Goal: Transaction & Acquisition: Obtain resource

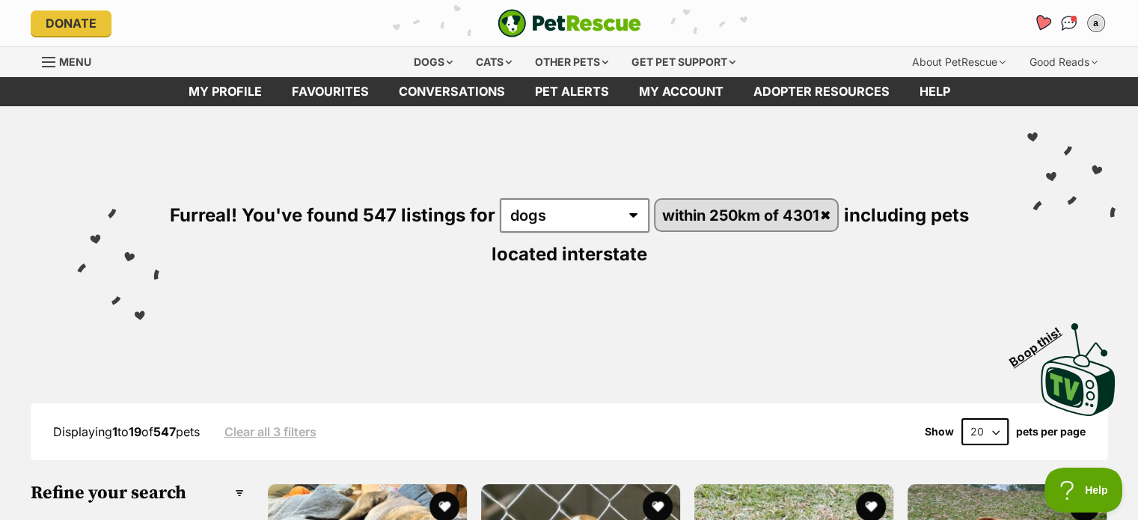
click at [1050, 24] on link "Favourites" at bounding box center [1041, 22] width 31 height 31
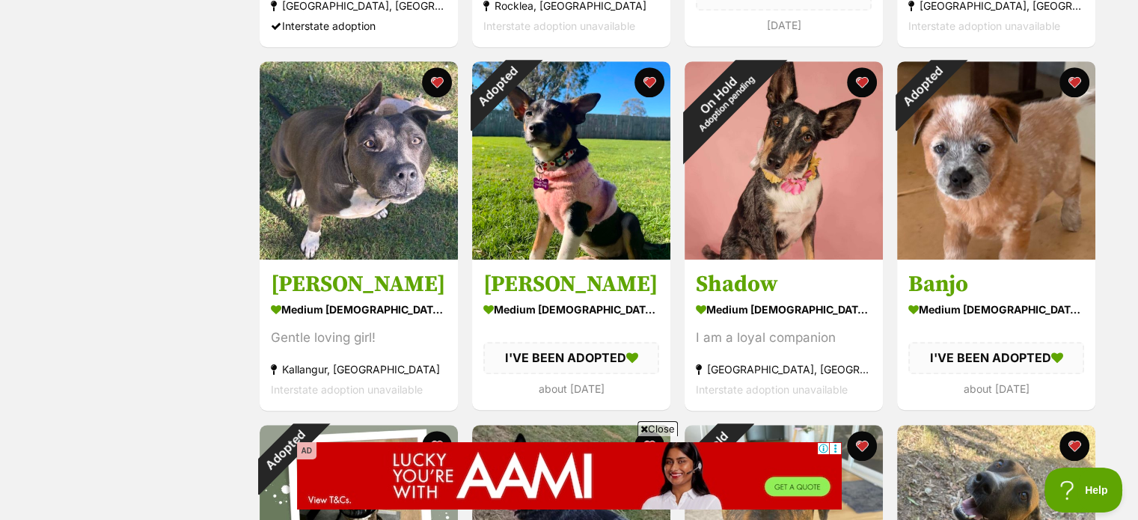
scroll to position [1271, 0]
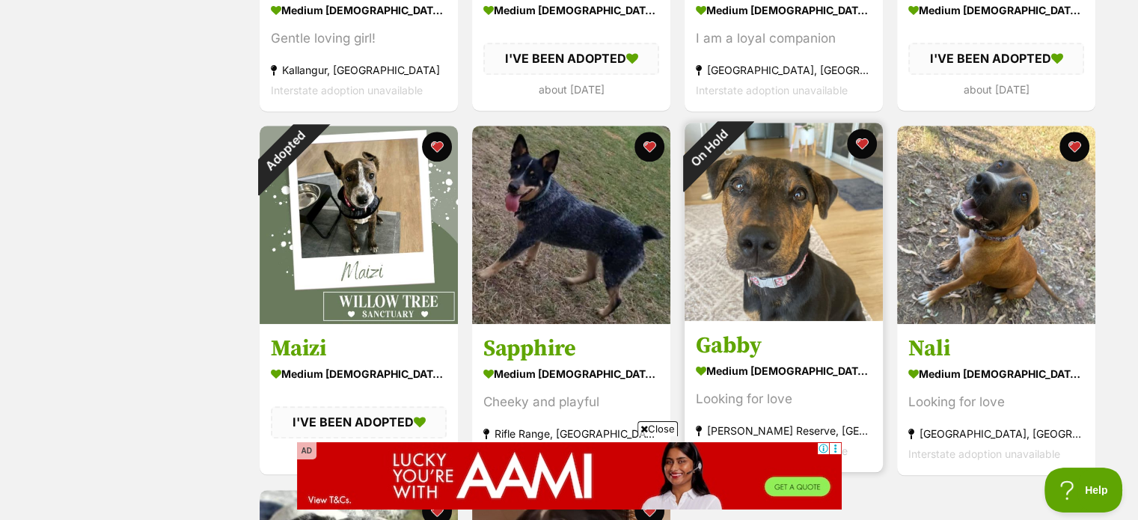
click at [790, 302] on img at bounding box center [783, 222] width 198 height 198
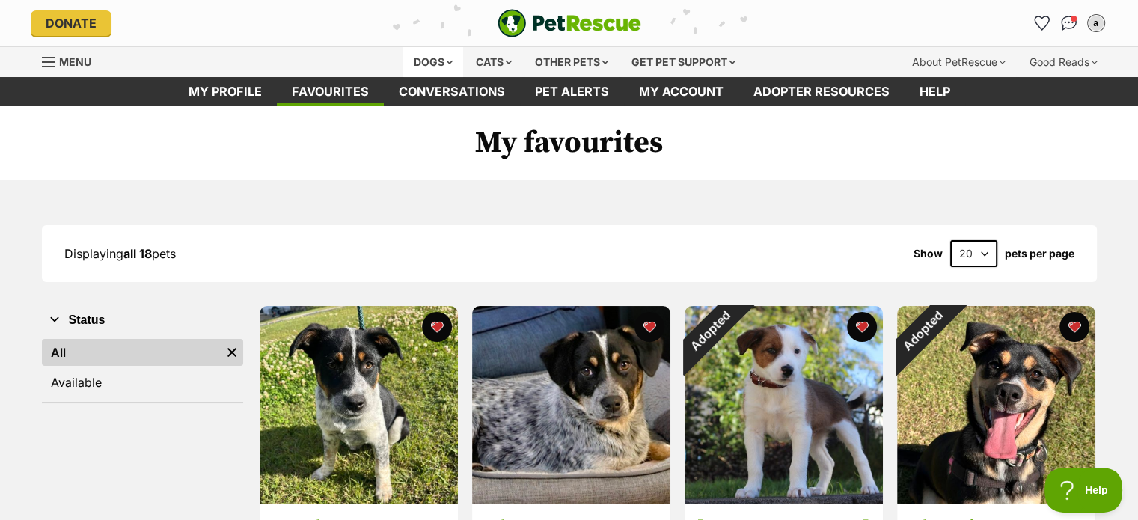
click at [446, 68] on div "Dogs" at bounding box center [433, 62] width 60 height 30
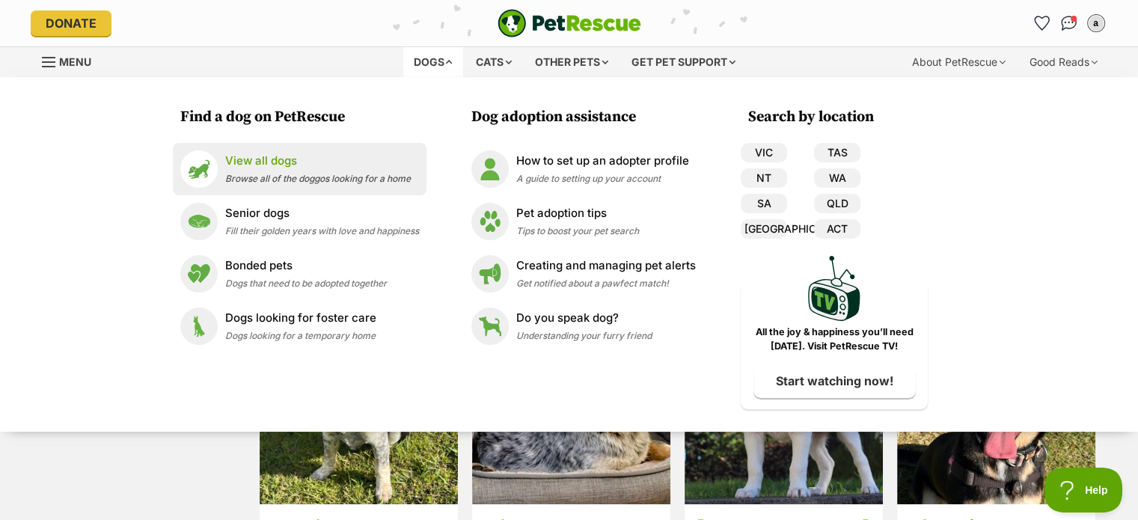
click at [268, 173] on span "Browse all of the doggos looking for a home" at bounding box center [317, 178] width 185 height 11
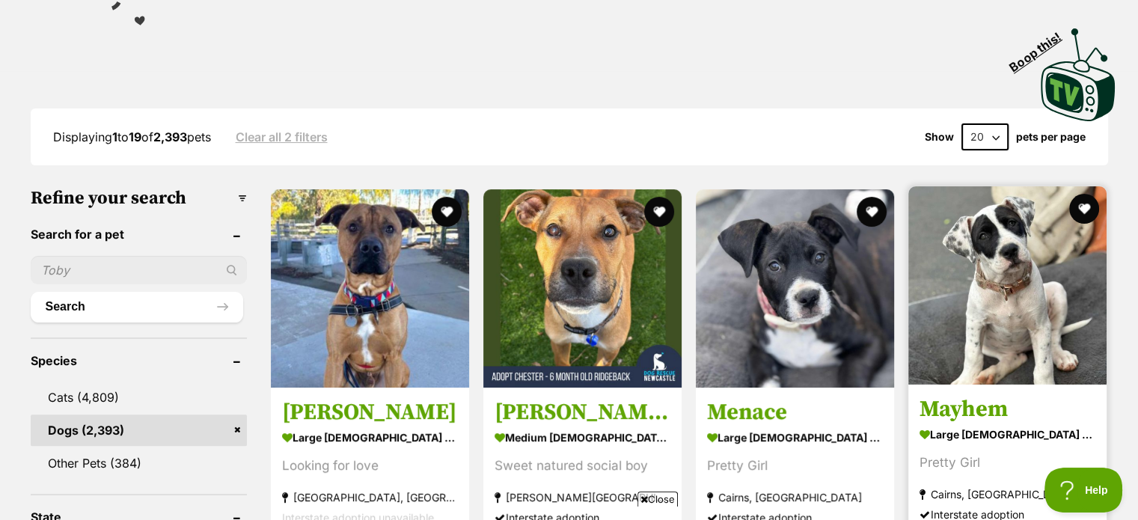
click at [1035, 310] on img at bounding box center [1007, 285] width 198 height 198
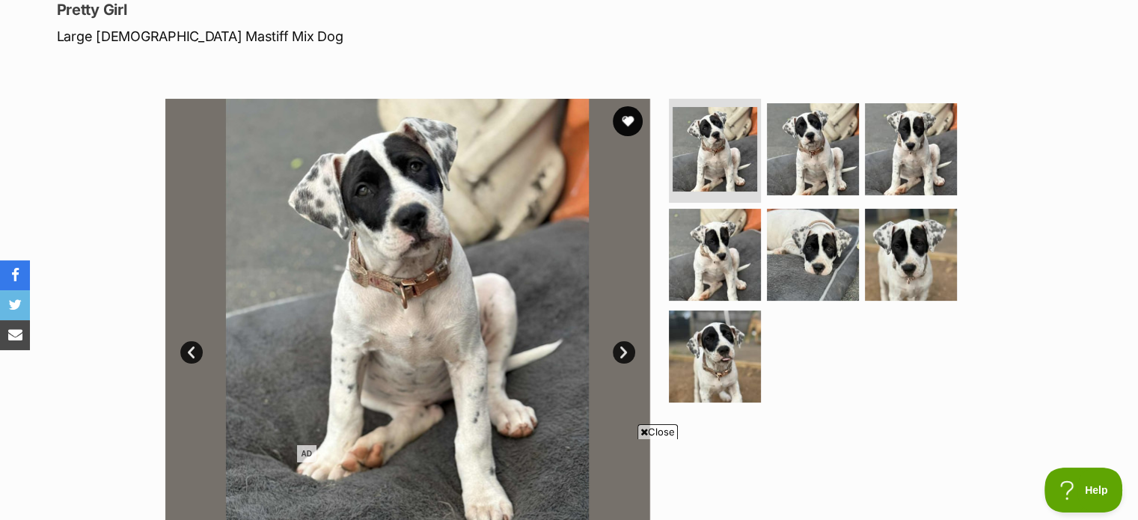
scroll to position [299, 0]
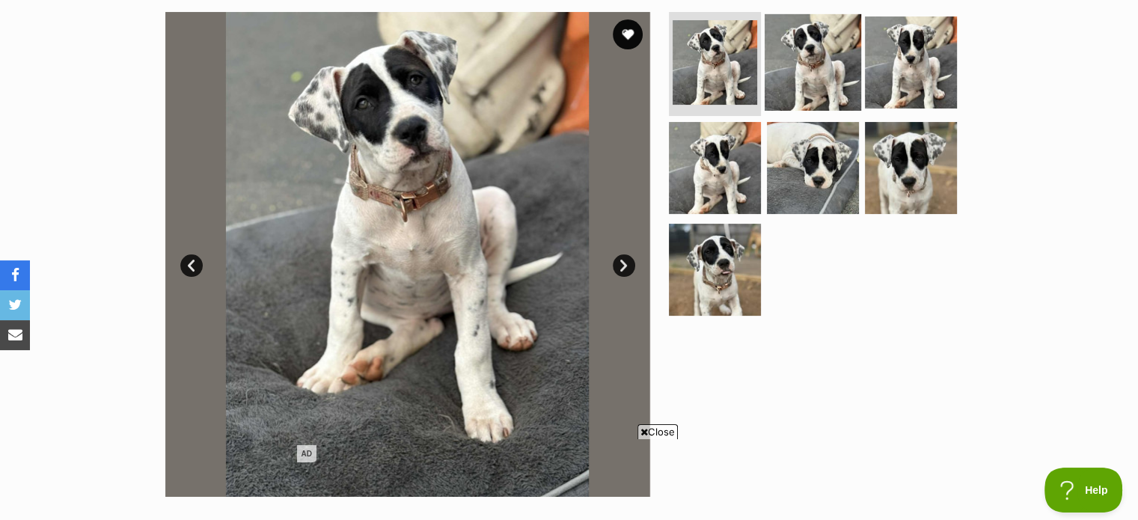
click at [795, 88] on img at bounding box center [812, 61] width 96 height 96
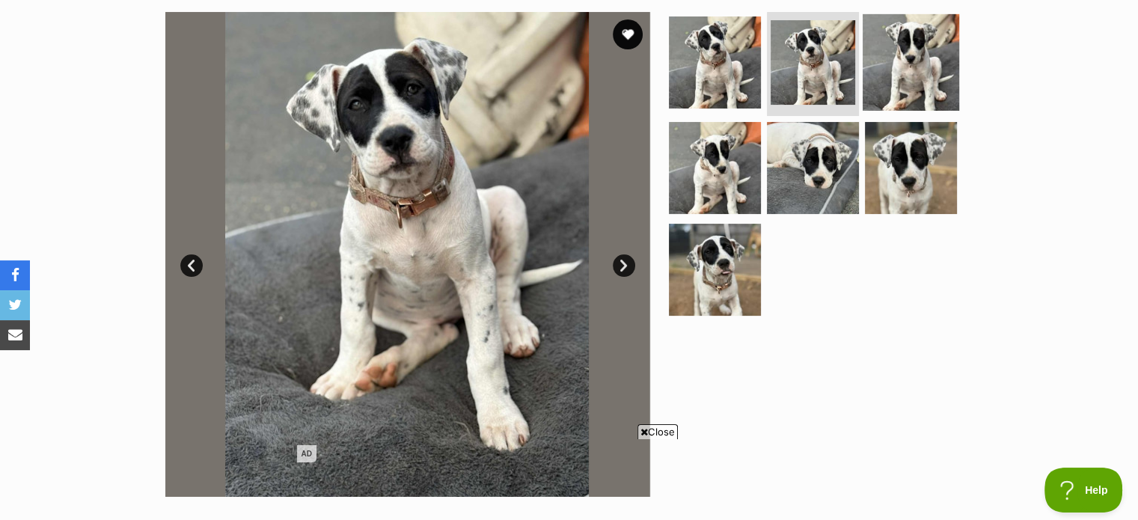
click at [906, 88] on img at bounding box center [910, 61] width 96 height 96
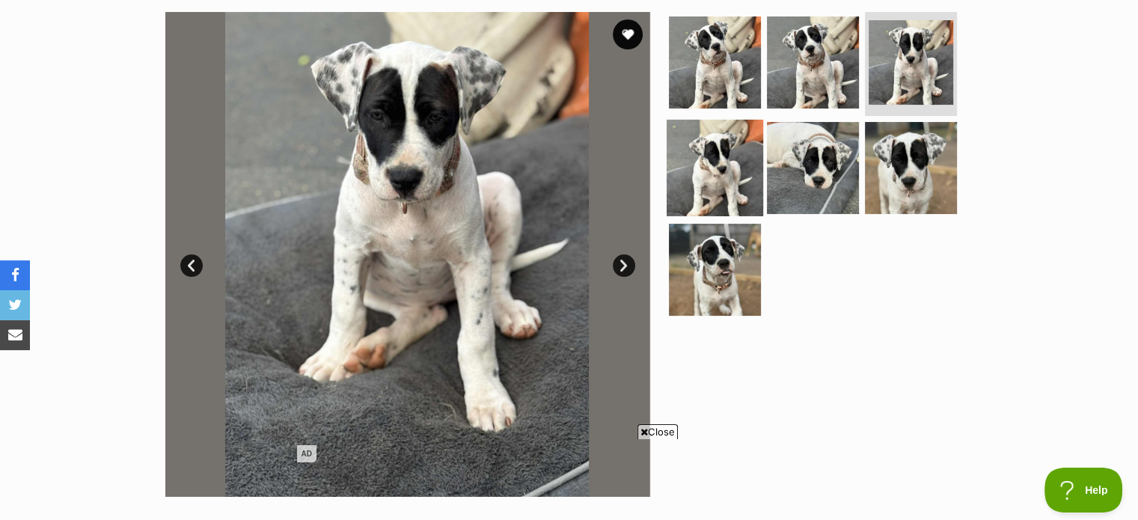
click at [727, 144] on img at bounding box center [714, 168] width 96 height 96
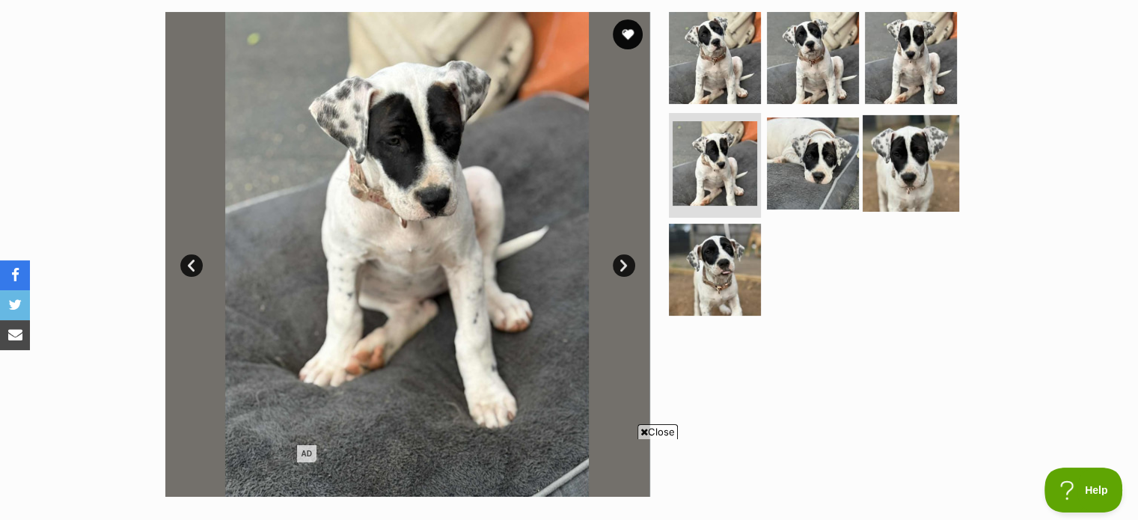
click at [924, 153] on img at bounding box center [910, 163] width 96 height 96
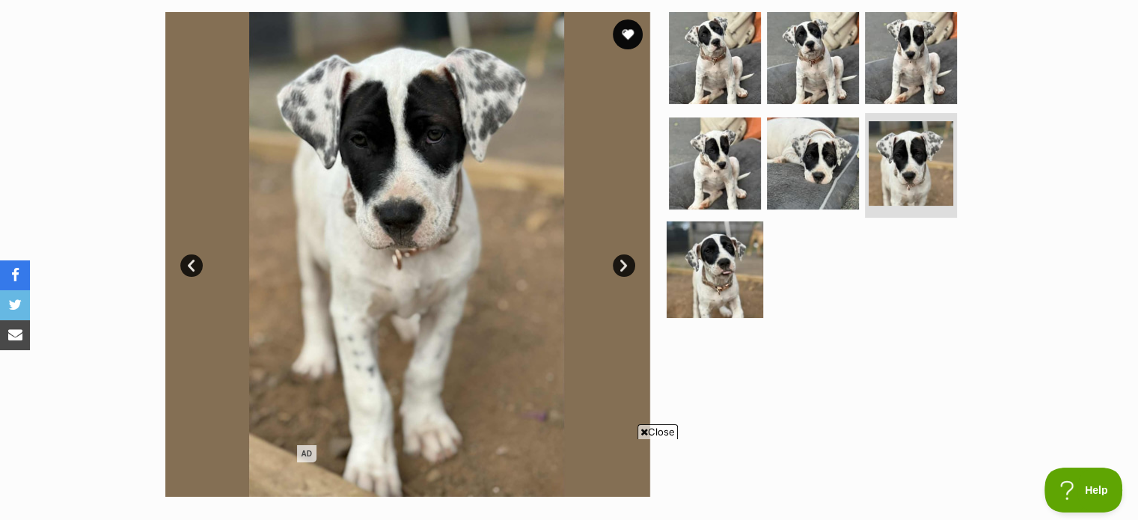
click at [708, 257] on img at bounding box center [714, 269] width 96 height 96
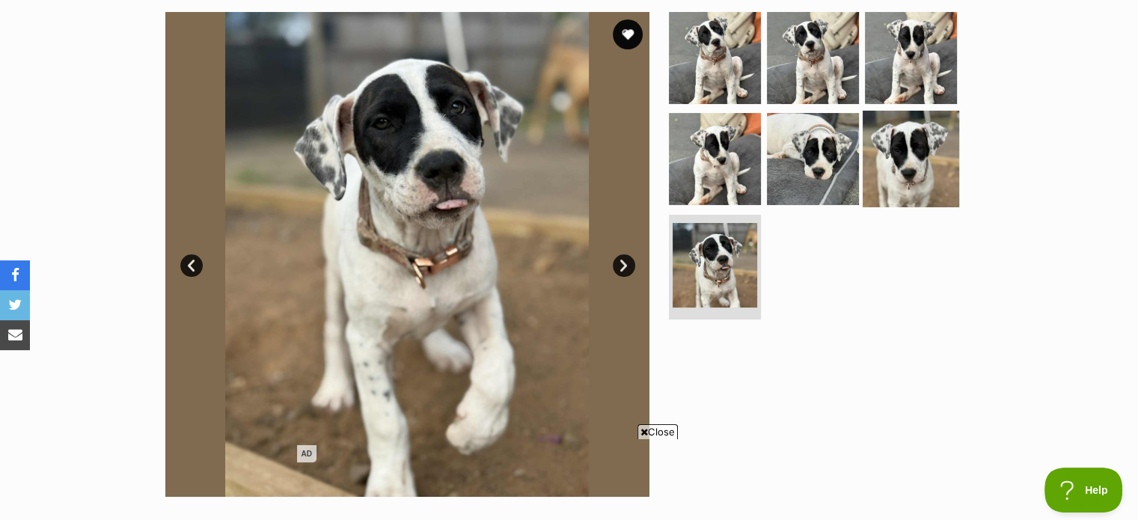
click at [896, 181] on img at bounding box center [910, 159] width 96 height 96
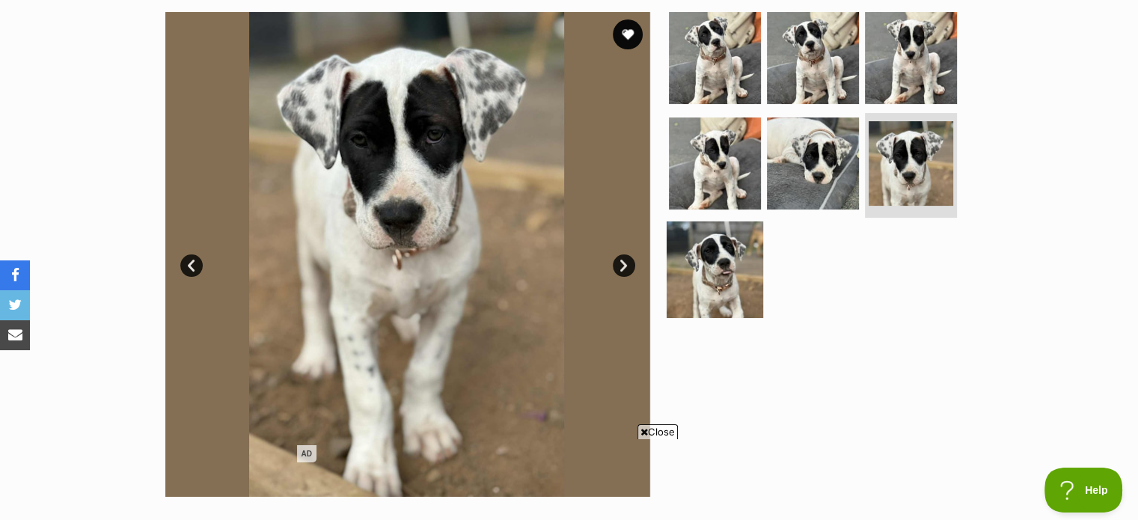
click at [702, 274] on img at bounding box center [714, 269] width 96 height 96
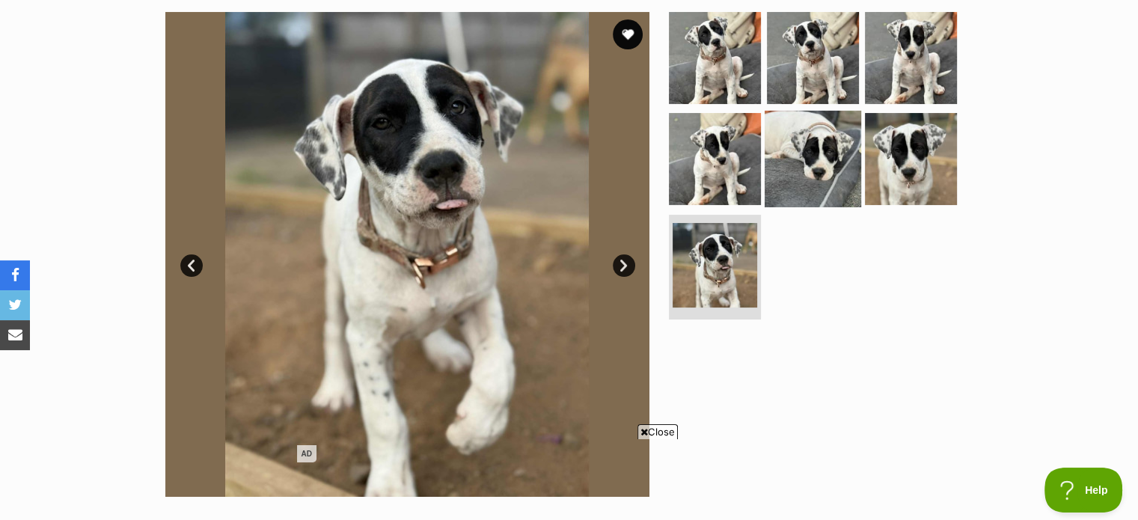
click at [811, 170] on img at bounding box center [812, 159] width 96 height 96
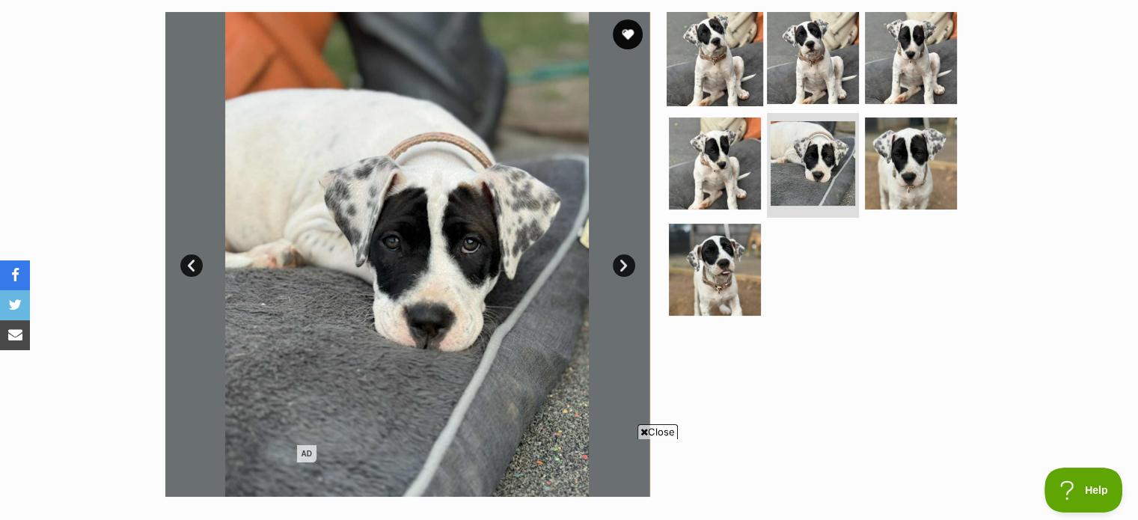
click at [754, 70] on img at bounding box center [714, 57] width 96 height 96
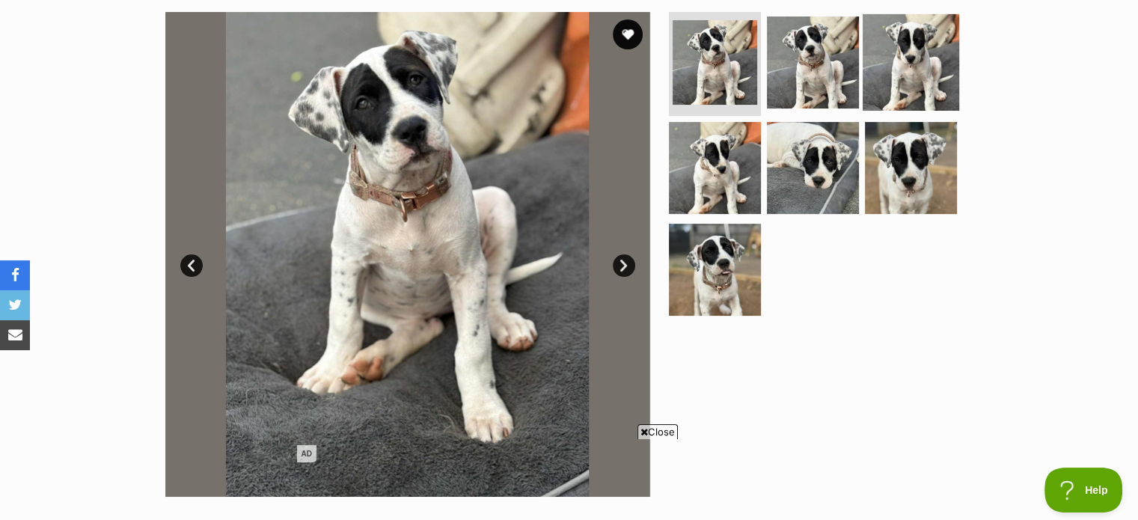
click at [950, 76] on img at bounding box center [910, 61] width 96 height 96
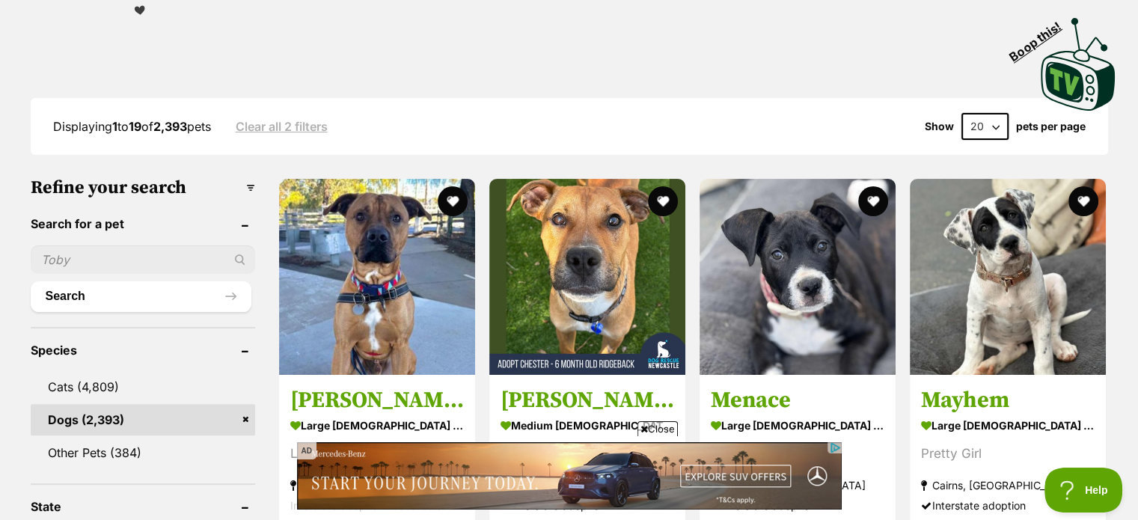
scroll to position [374, 0]
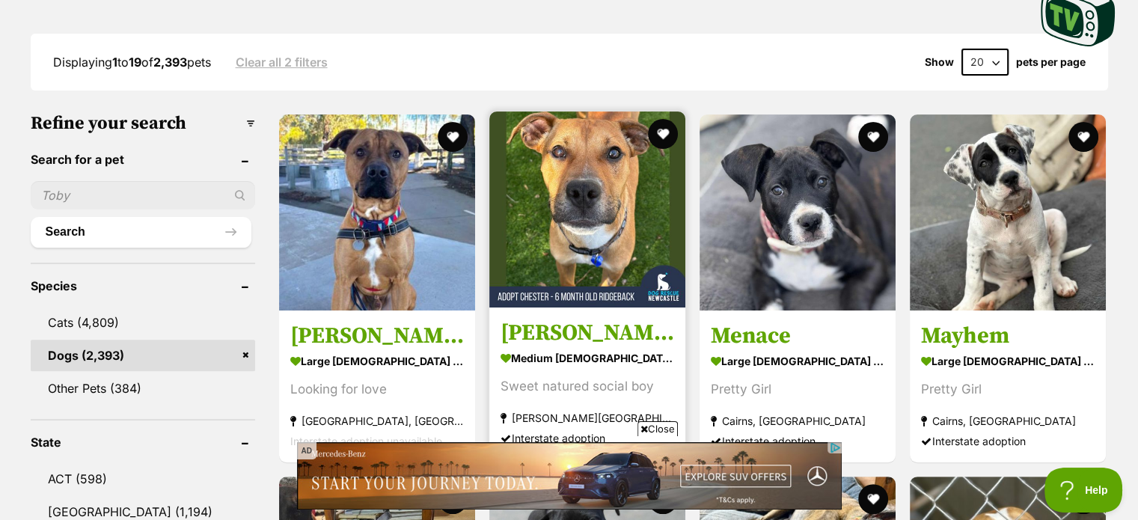
click at [566, 242] on img at bounding box center [587, 209] width 196 height 196
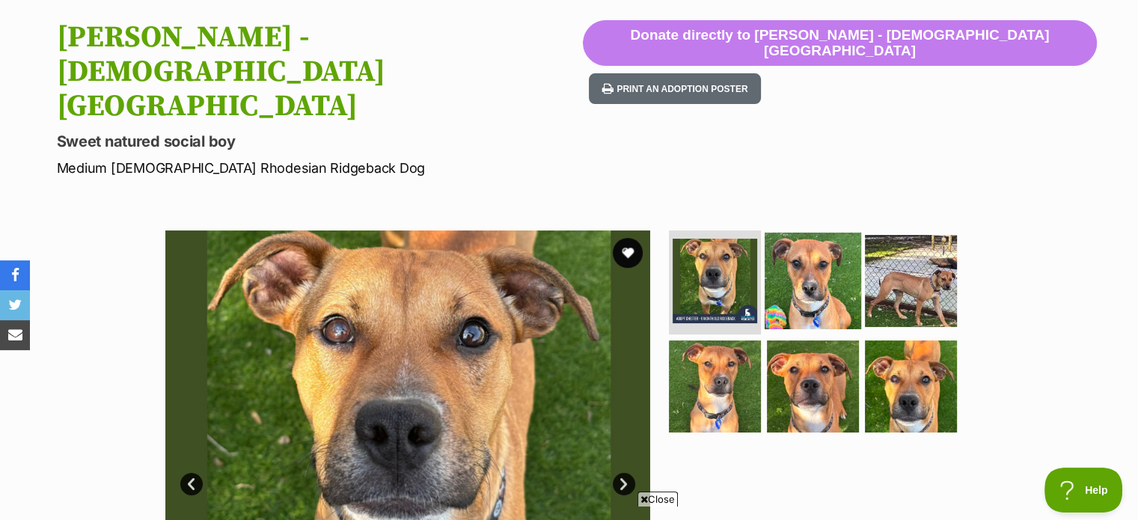
click at [812, 232] on img at bounding box center [812, 280] width 96 height 96
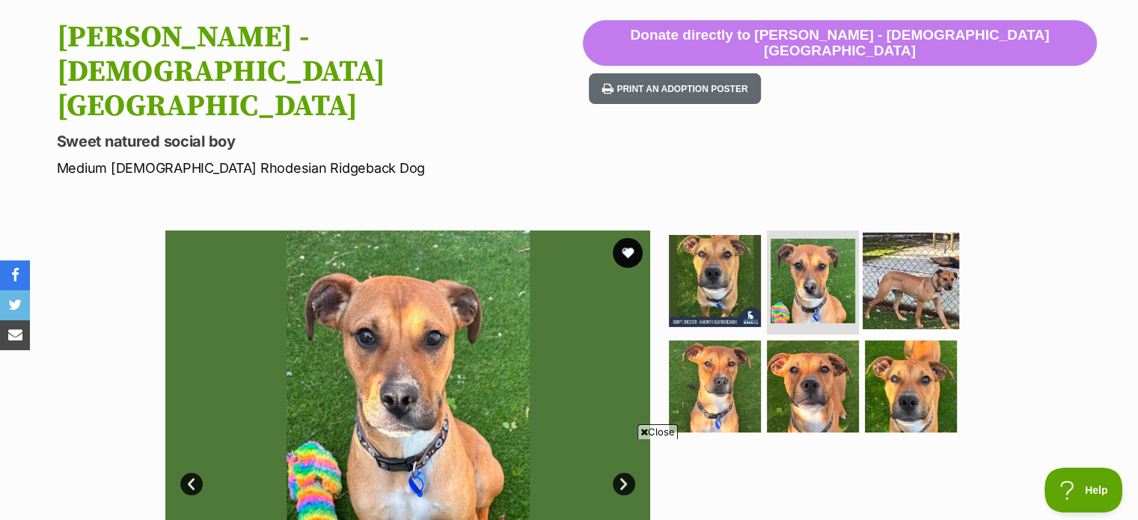
click at [927, 232] on img at bounding box center [910, 280] width 96 height 96
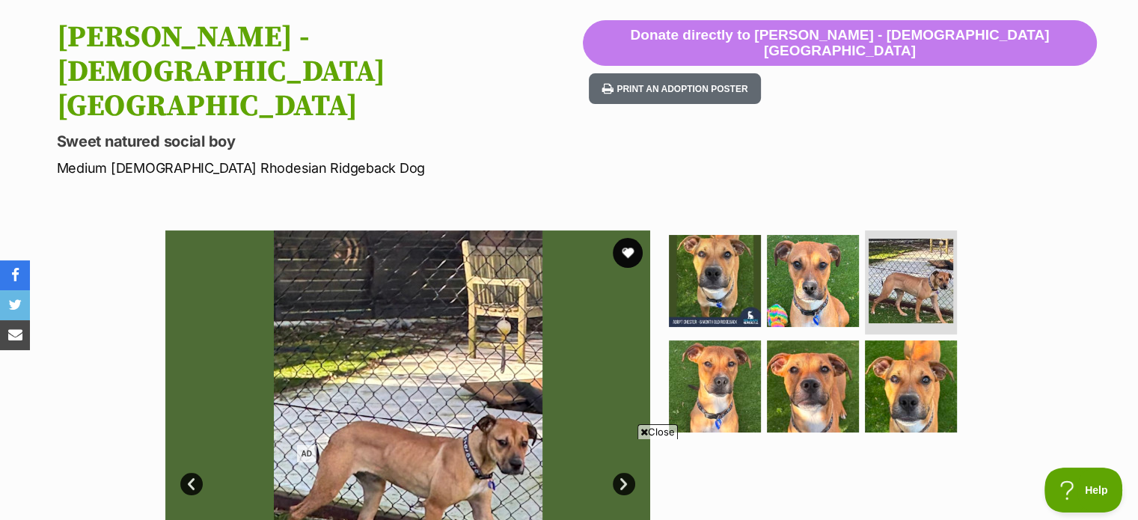
click at [664, 434] on span "Close" at bounding box center [657, 431] width 40 height 15
click at [725, 338] on img at bounding box center [714, 386] width 96 height 96
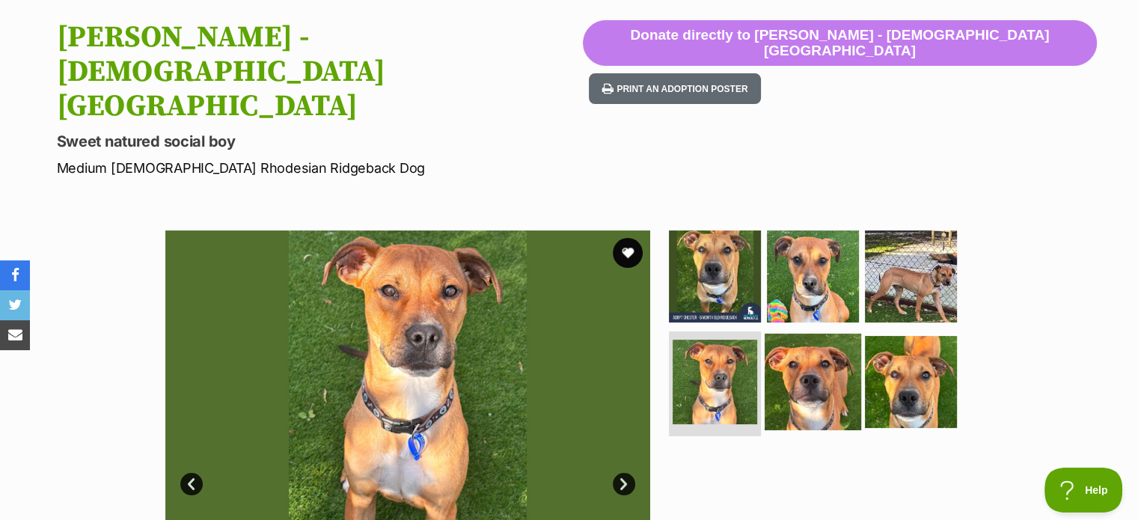
click at [784, 334] on img at bounding box center [812, 382] width 96 height 96
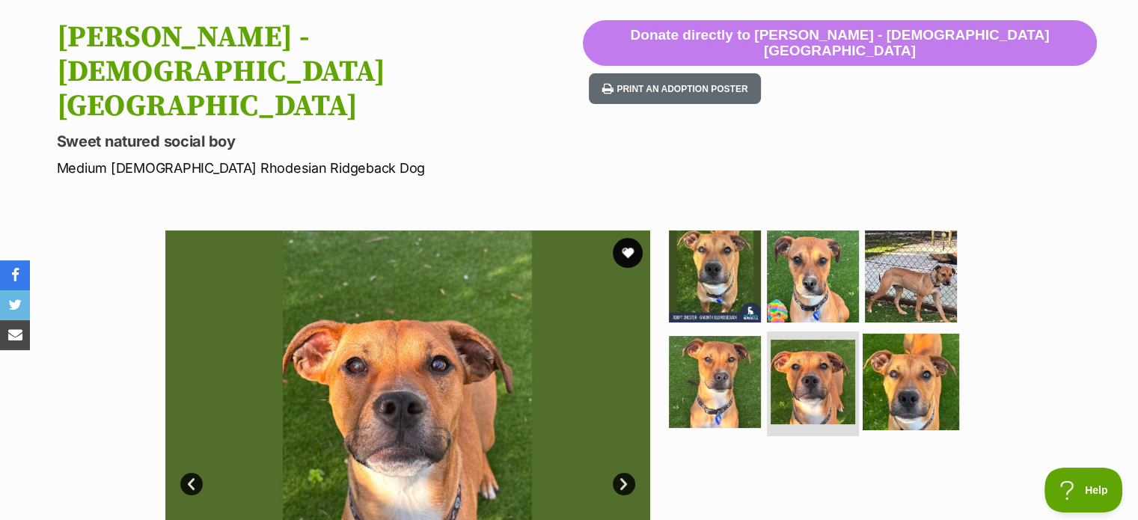
click at [880, 334] on img at bounding box center [910, 382] width 96 height 96
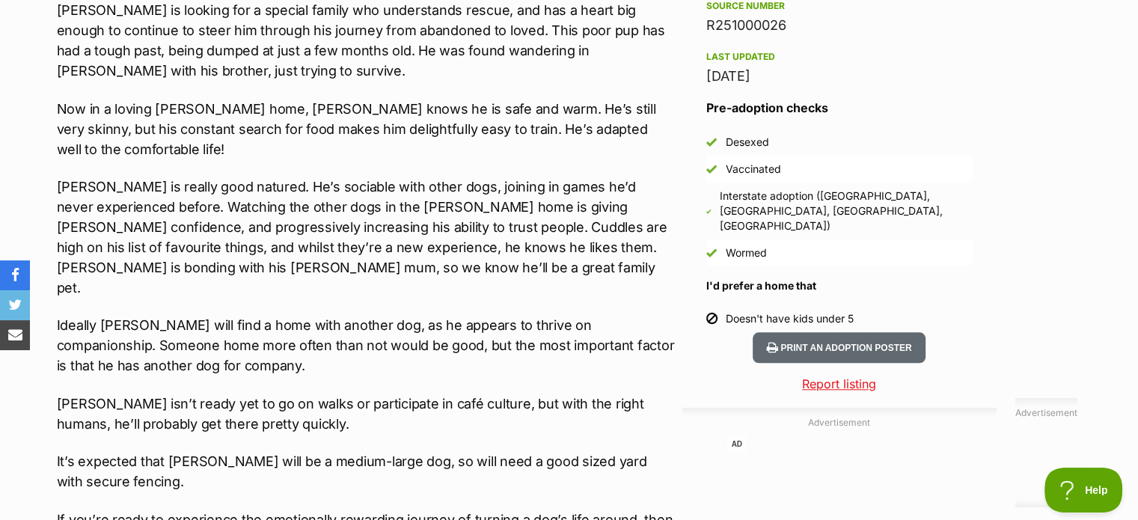
scroll to position [1499, 0]
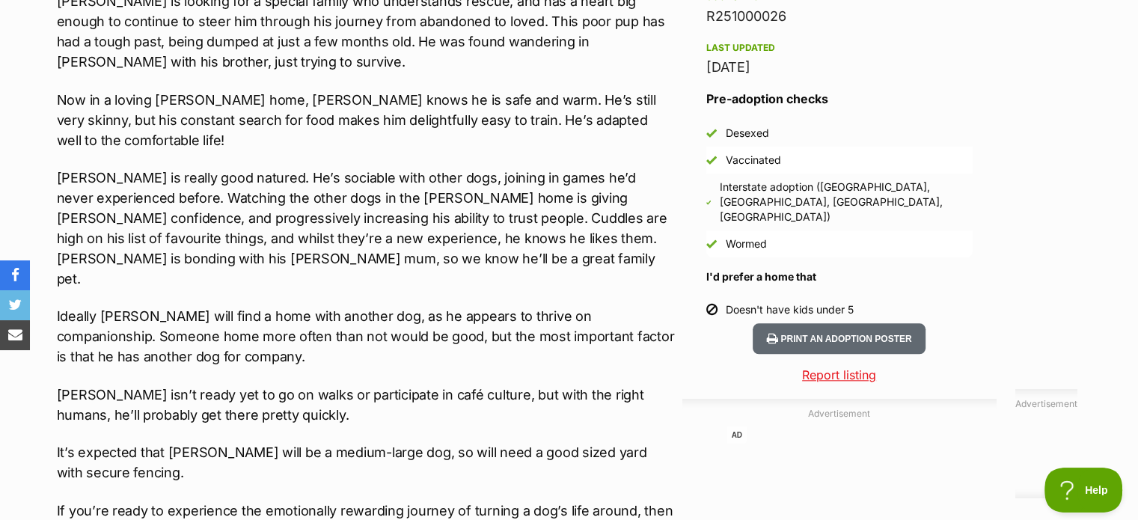
click at [313, 316] on div "Chester is looking for a special family who understands rescue, and has a heart…" at bounding box center [366, 381] width 618 height 781
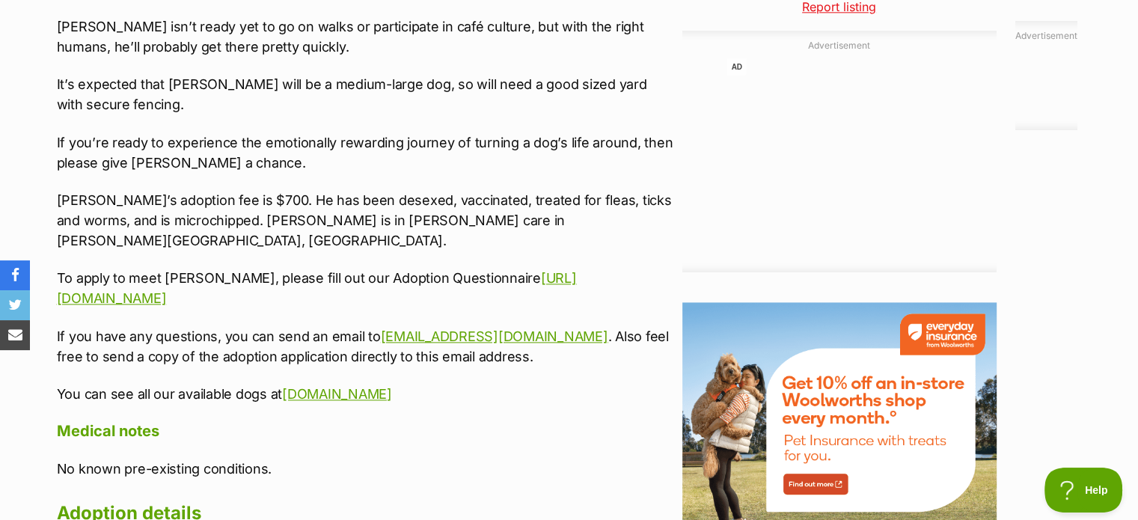
scroll to position [1873, 0]
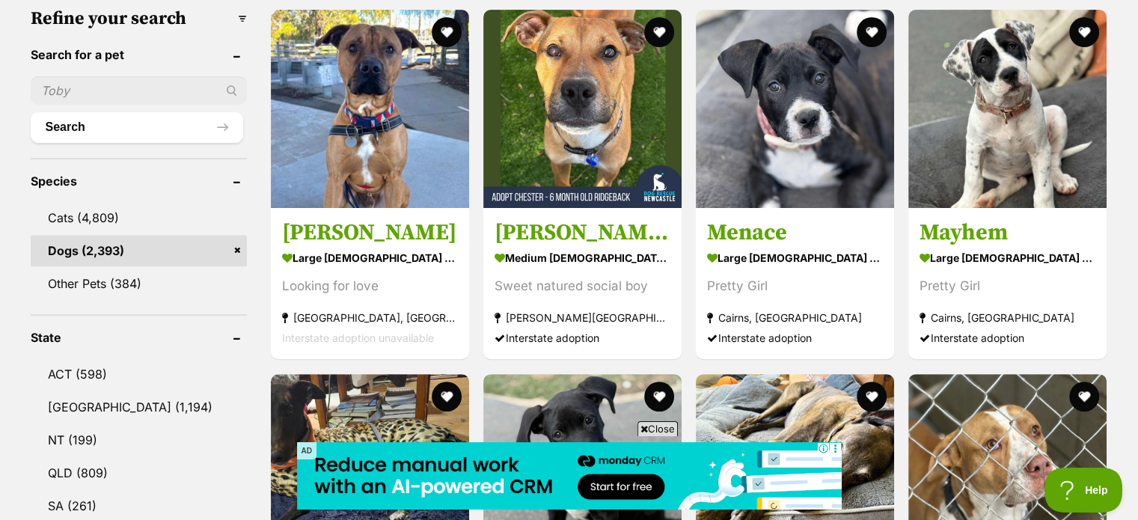
click at [653, 430] on span "Close" at bounding box center [657, 428] width 40 height 15
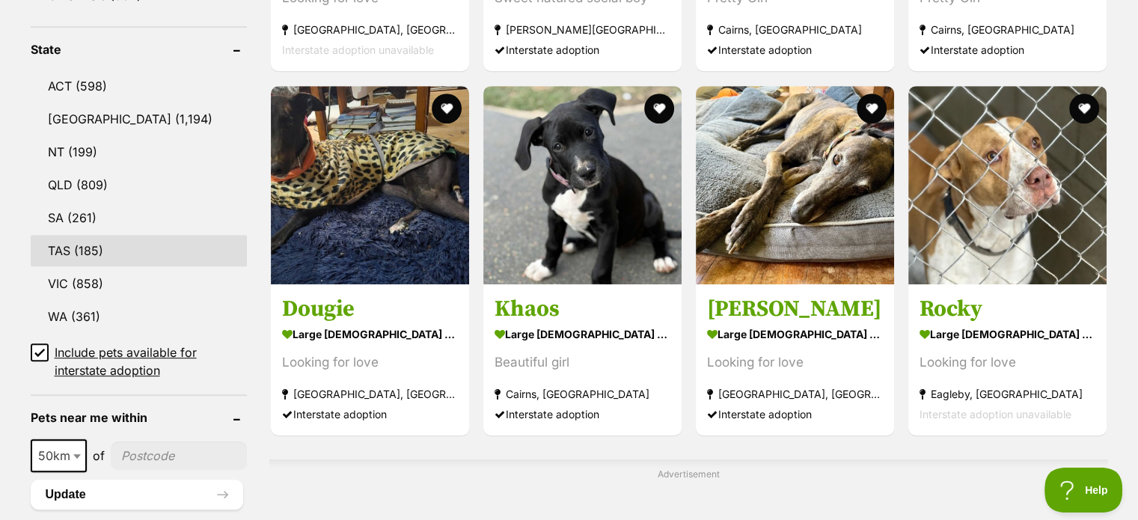
scroll to position [778, 0]
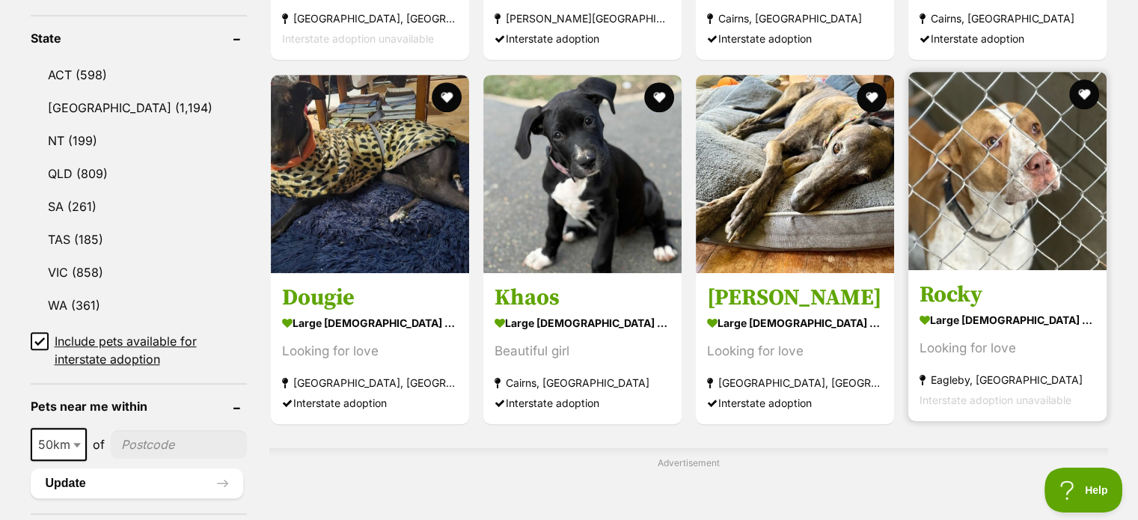
click at [981, 197] on img at bounding box center [1007, 171] width 198 height 198
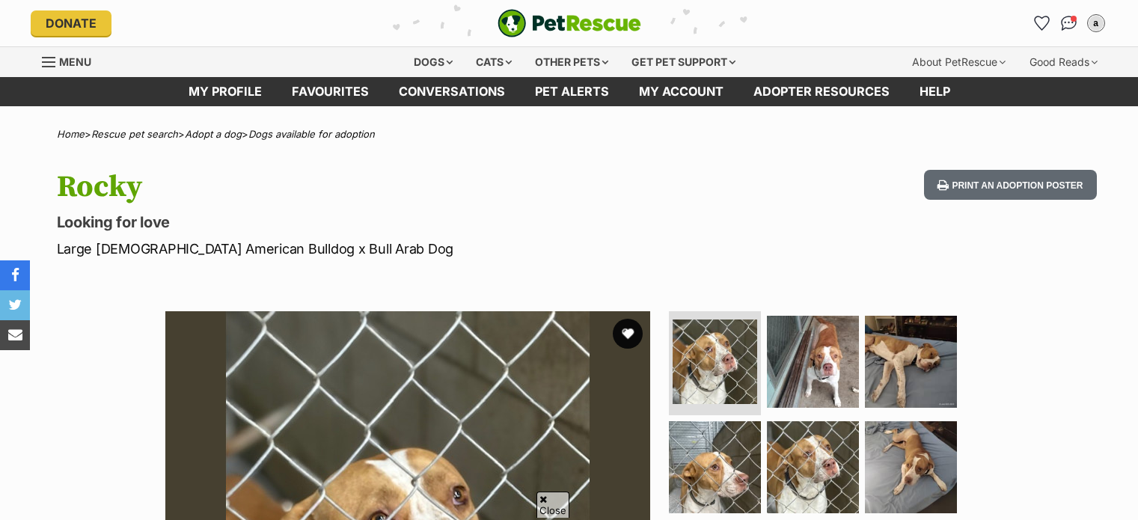
click at [838, 316] on img at bounding box center [813, 362] width 92 height 92
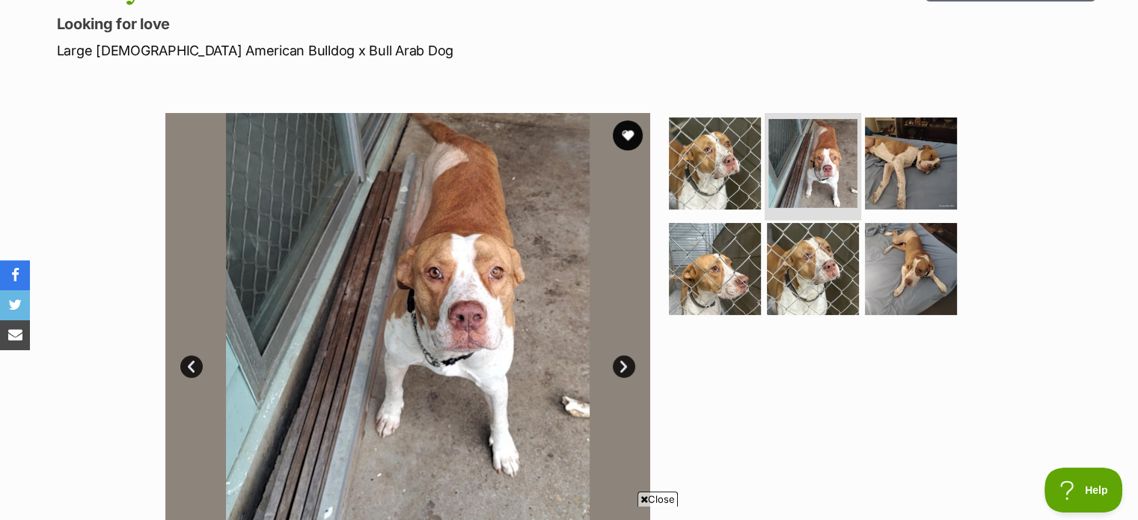
scroll to position [224, 0]
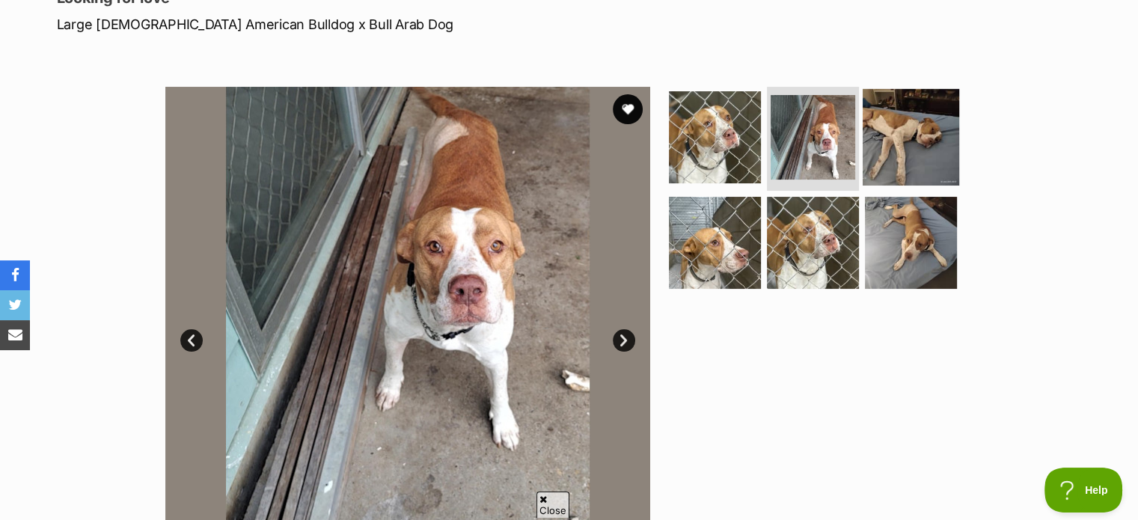
click at [927, 167] on img at bounding box center [910, 136] width 96 height 96
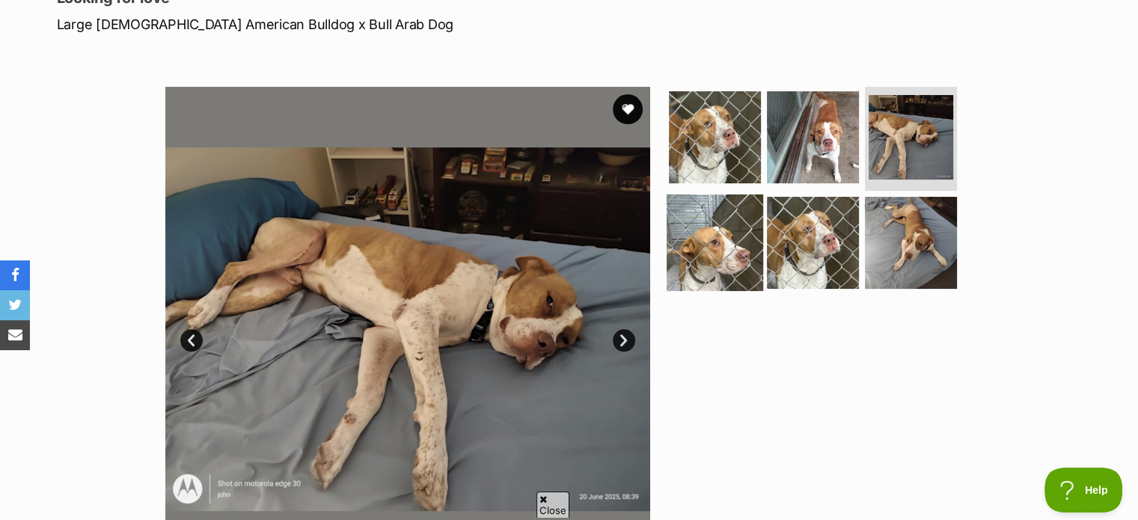
click at [731, 236] on img at bounding box center [714, 242] width 96 height 96
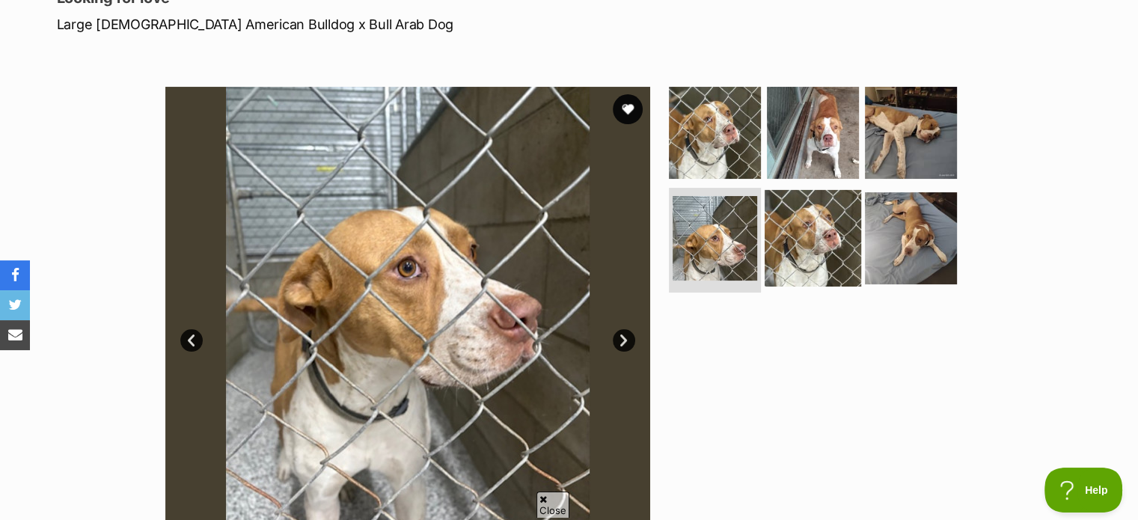
click at [847, 242] on img at bounding box center [812, 238] width 96 height 96
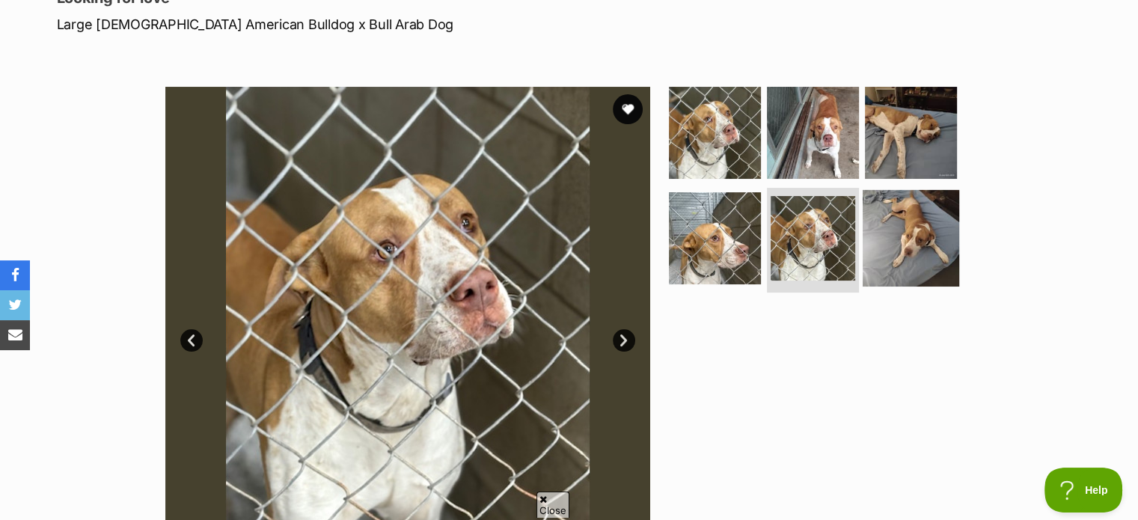
click at [933, 238] on img at bounding box center [910, 238] width 96 height 96
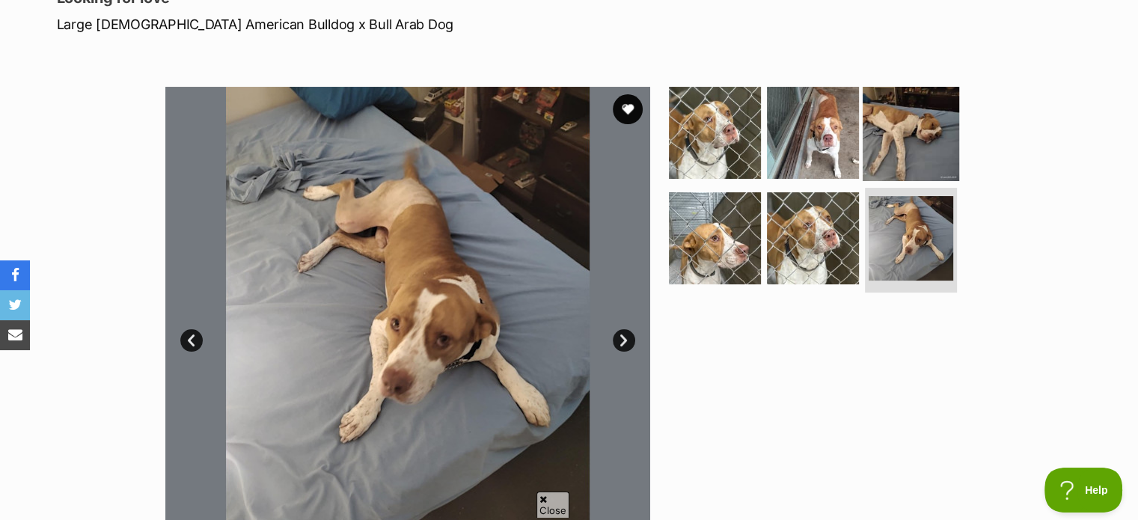
click at [904, 147] on img at bounding box center [910, 132] width 96 height 96
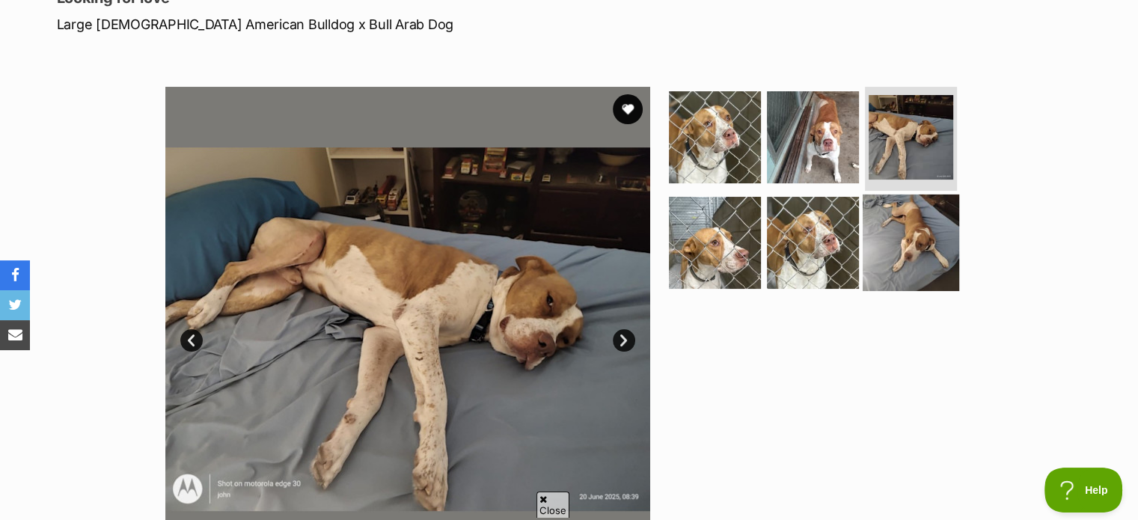
click at [927, 230] on img at bounding box center [910, 242] width 96 height 96
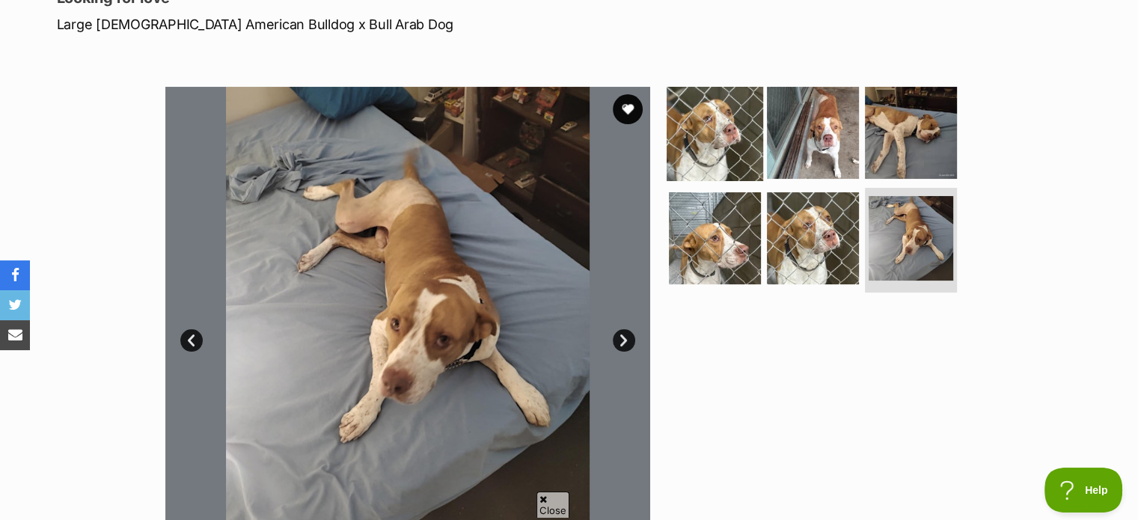
click at [721, 142] on img at bounding box center [714, 132] width 96 height 96
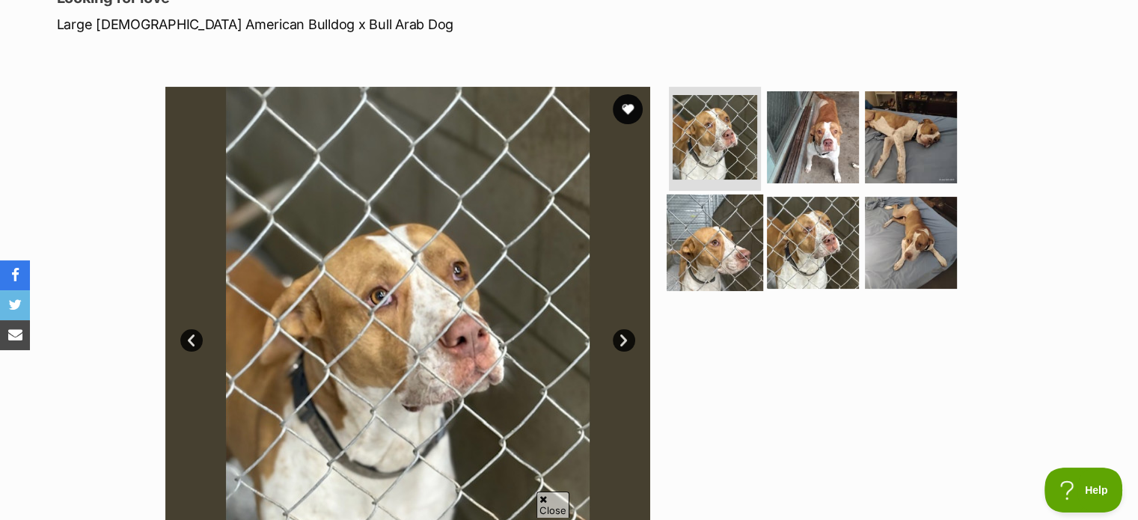
click at [697, 258] on img at bounding box center [714, 242] width 96 height 96
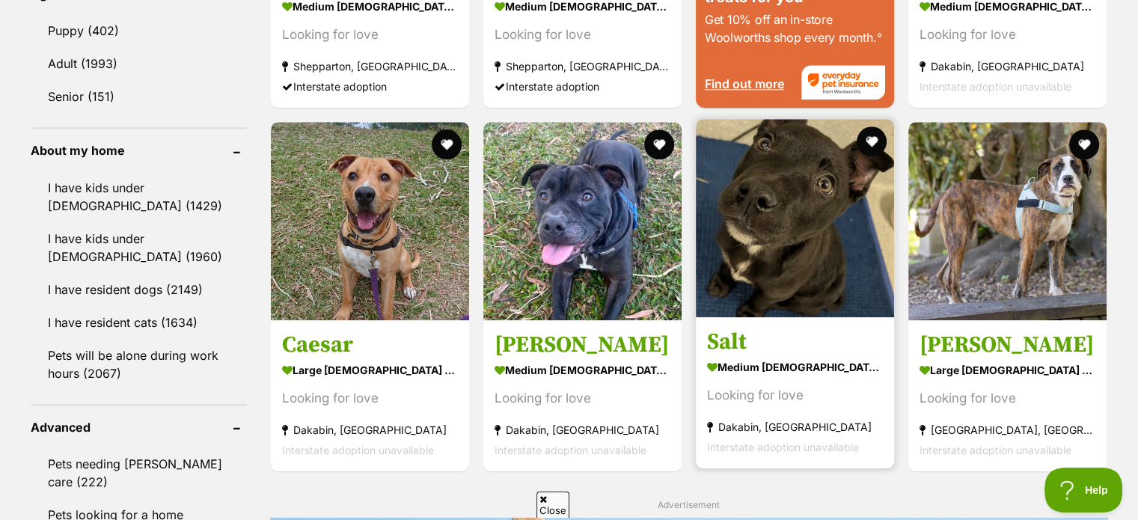
click at [877, 271] on img at bounding box center [795, 218] width 198 height 198
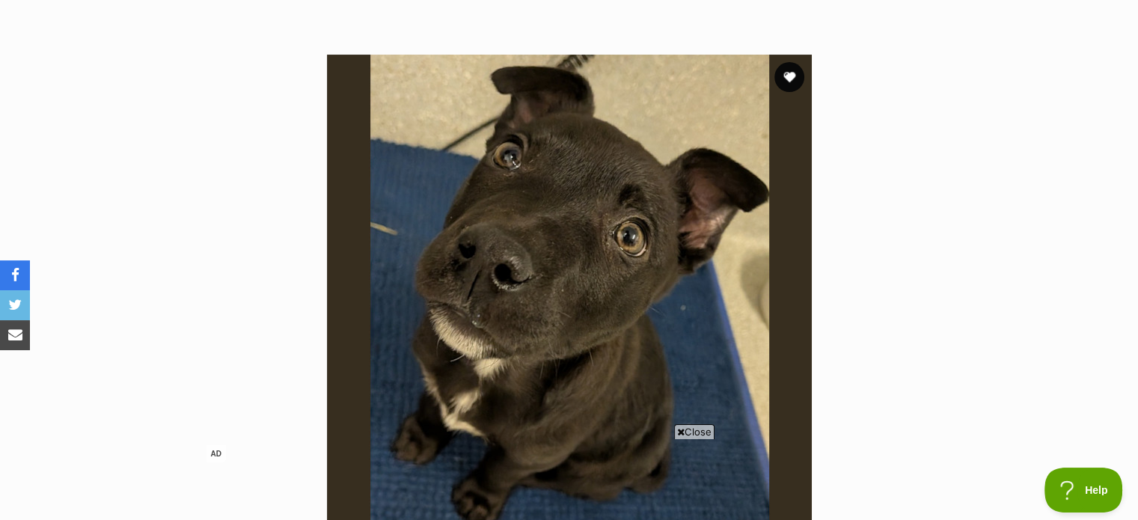
scroll to position [556, 0]
